Goal: Information Seeking & Learning: Find specific page/section

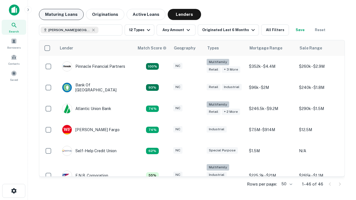
click at [61, 14] on button "Maturing Loans" at bounding box center [61, 14] width 45 height 11
